Goal: Task Accomplishment & Management: Use online tool/utility

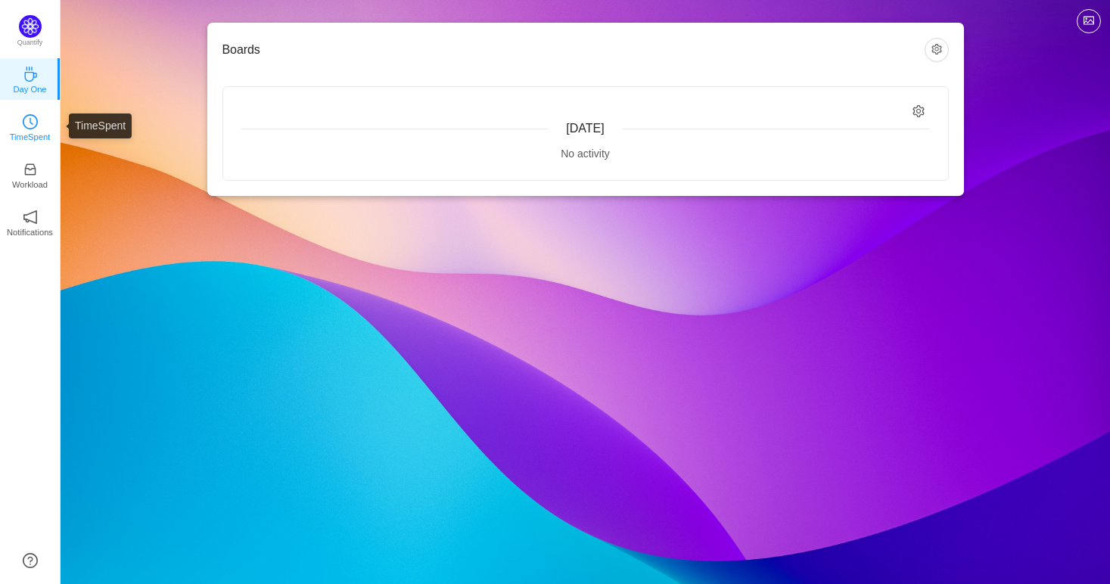
click at [23, 122] on icon "icon: clock-circle" at bounding box center [30, 121] width 15 height 15
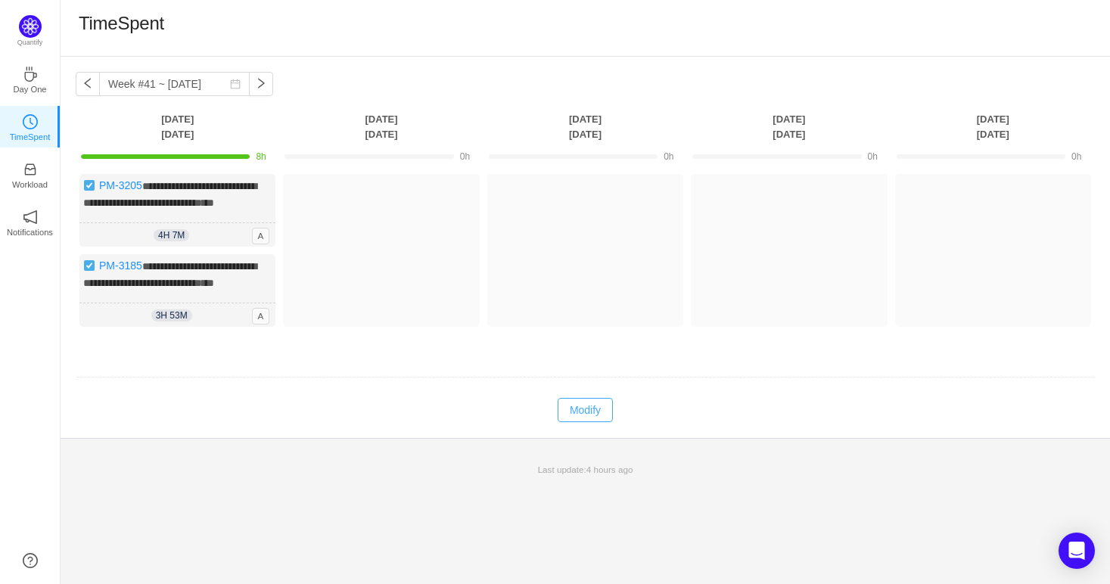
click at [587, 422] on button "Modify" at bounding box center [585, 410] width 55 height 24
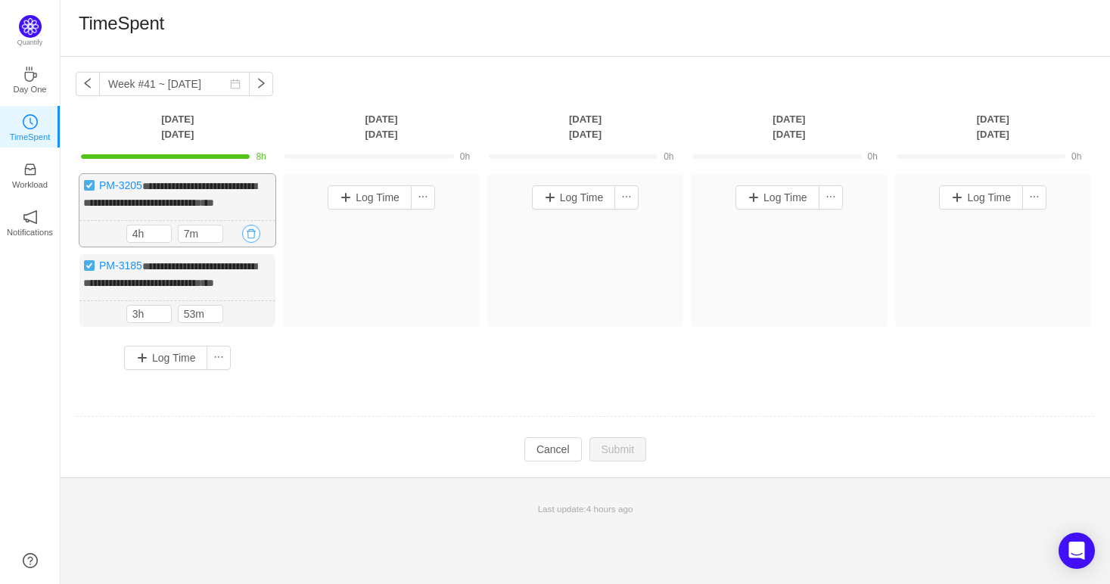
click at [251, 243] on button "button" at bounding box center [251, 234] width 18 height 18
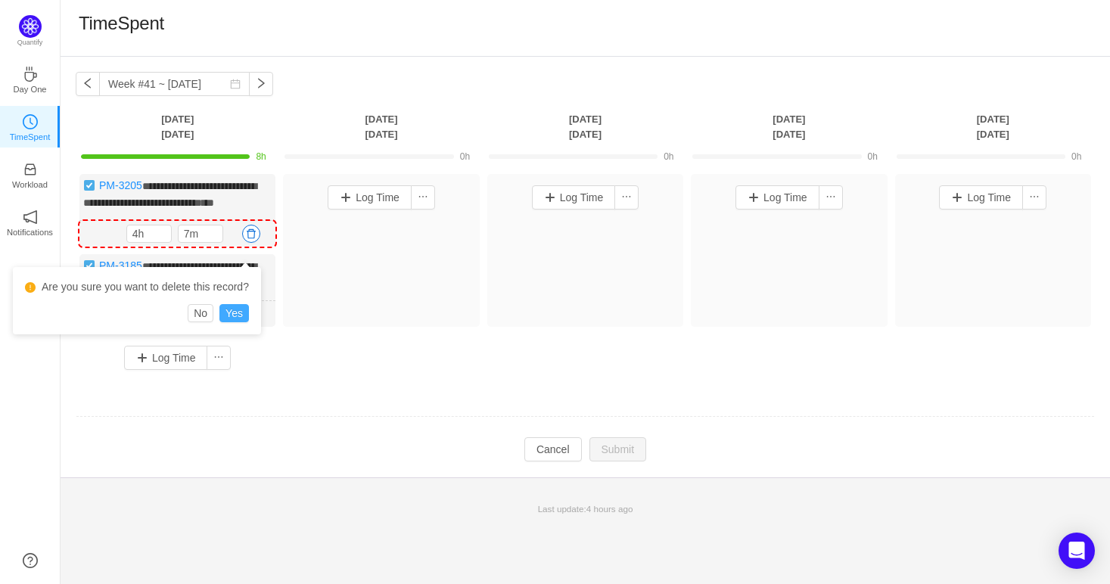
click at [226, 316] on button "Yes" at bounding box center [235, 313] width 30 height 18
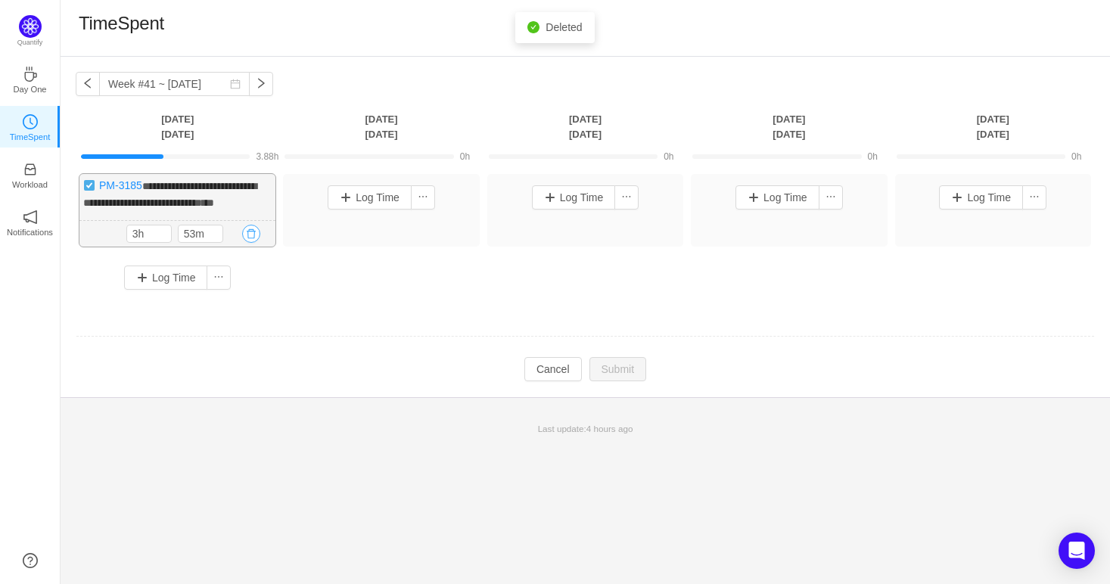
click at [245, 243] on button "button" at bounding box center [251, 234] width 18 height 18
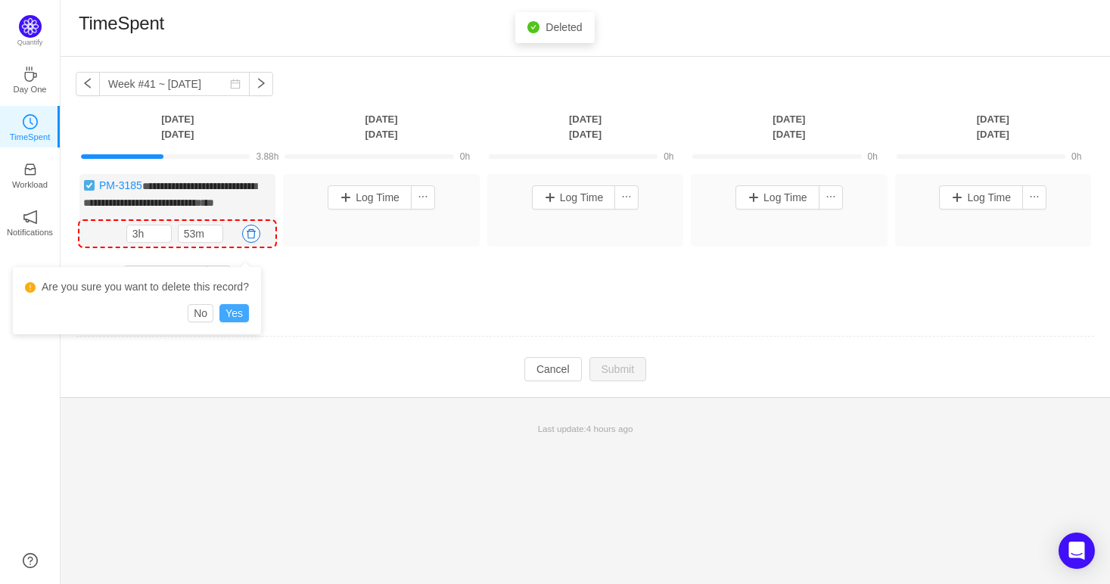
click at [235, 316] on button "Yes" at bounding box center [235, 313] width 30 height 18
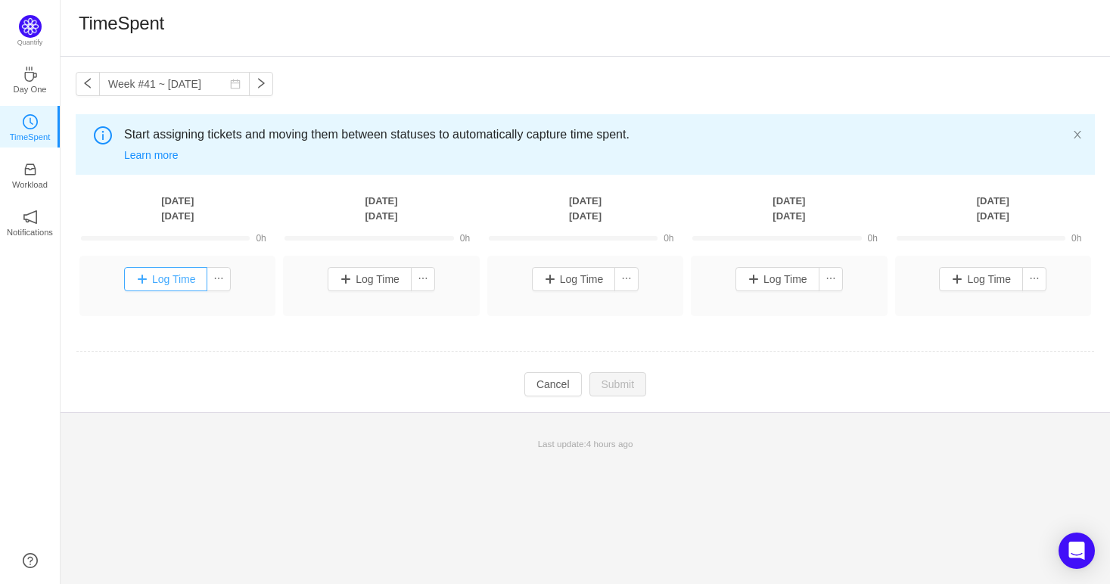
click at [163, 272] on button "Log Time" at bounding box center [166, 279] width 84 height 24
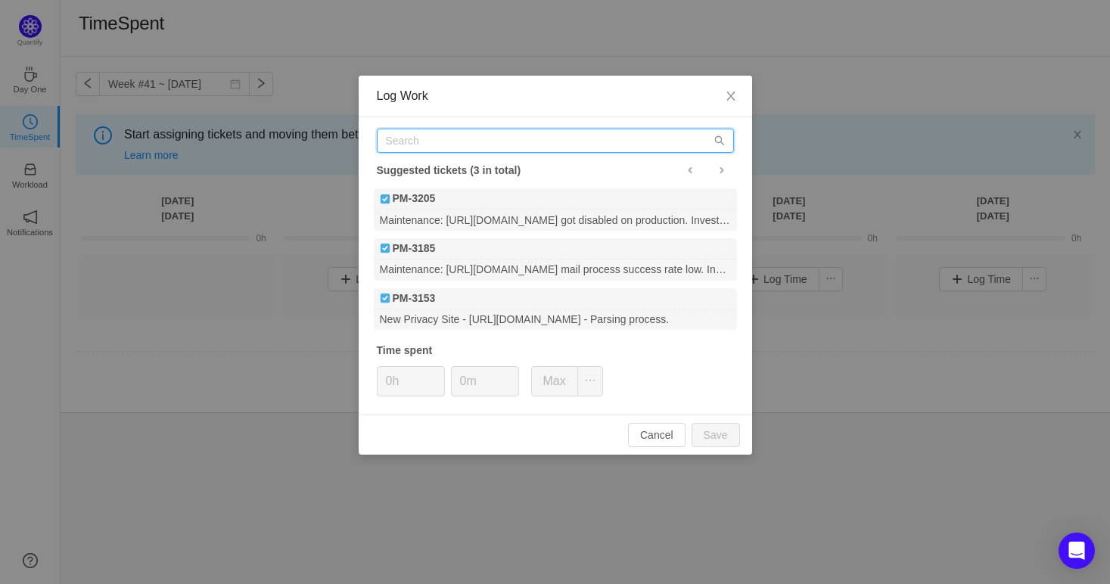
click at [413, 141] on input "text" at bounding box center [555, 141] width 357 height 24
paste input "3210"
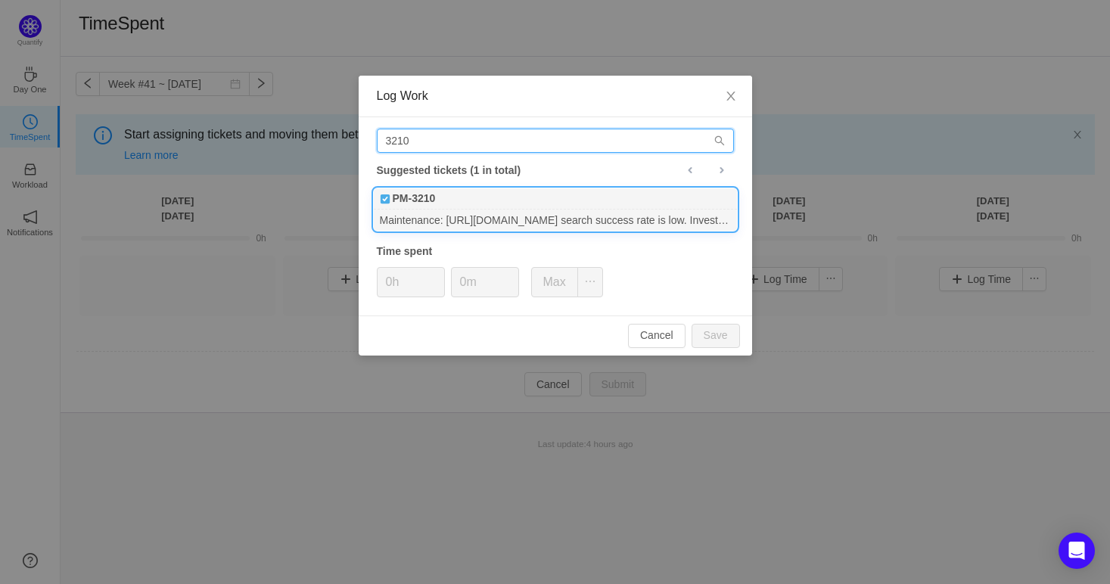
type input "3210"
click at [441, 220] on div "Maintenance: [URL][DOMAIN_NAME] search success rate is low. Investigate & fix." at bounding box center [555, 220] width 363 height 20
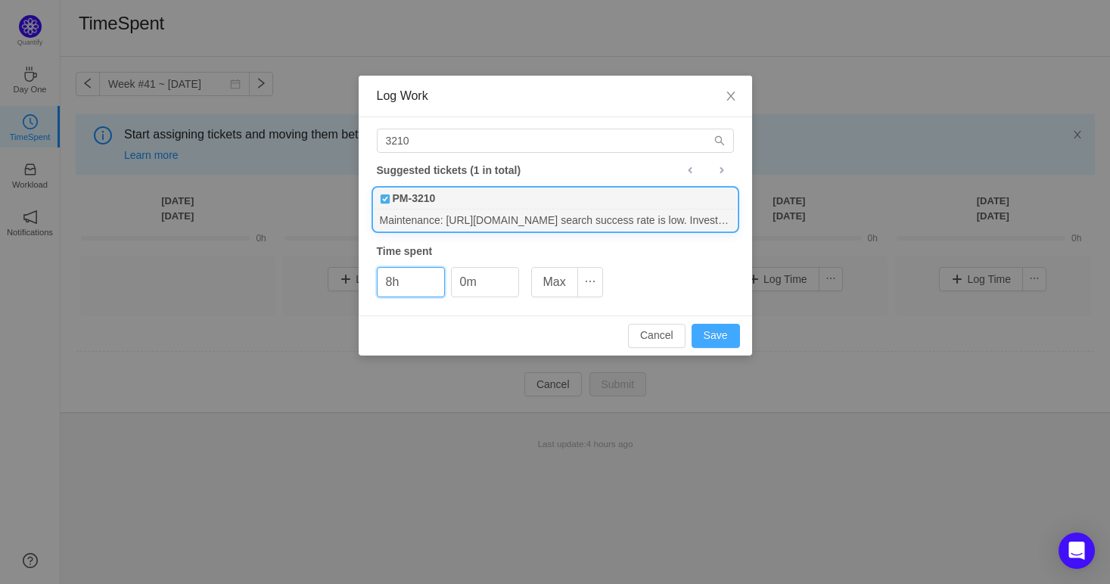
click at [707, 335] on button "Save" at bounding box center [716, 336] width 48 height 24
type input "0h"
